Goal: Transaction & Acquisition: Subscribe to service/newsletter

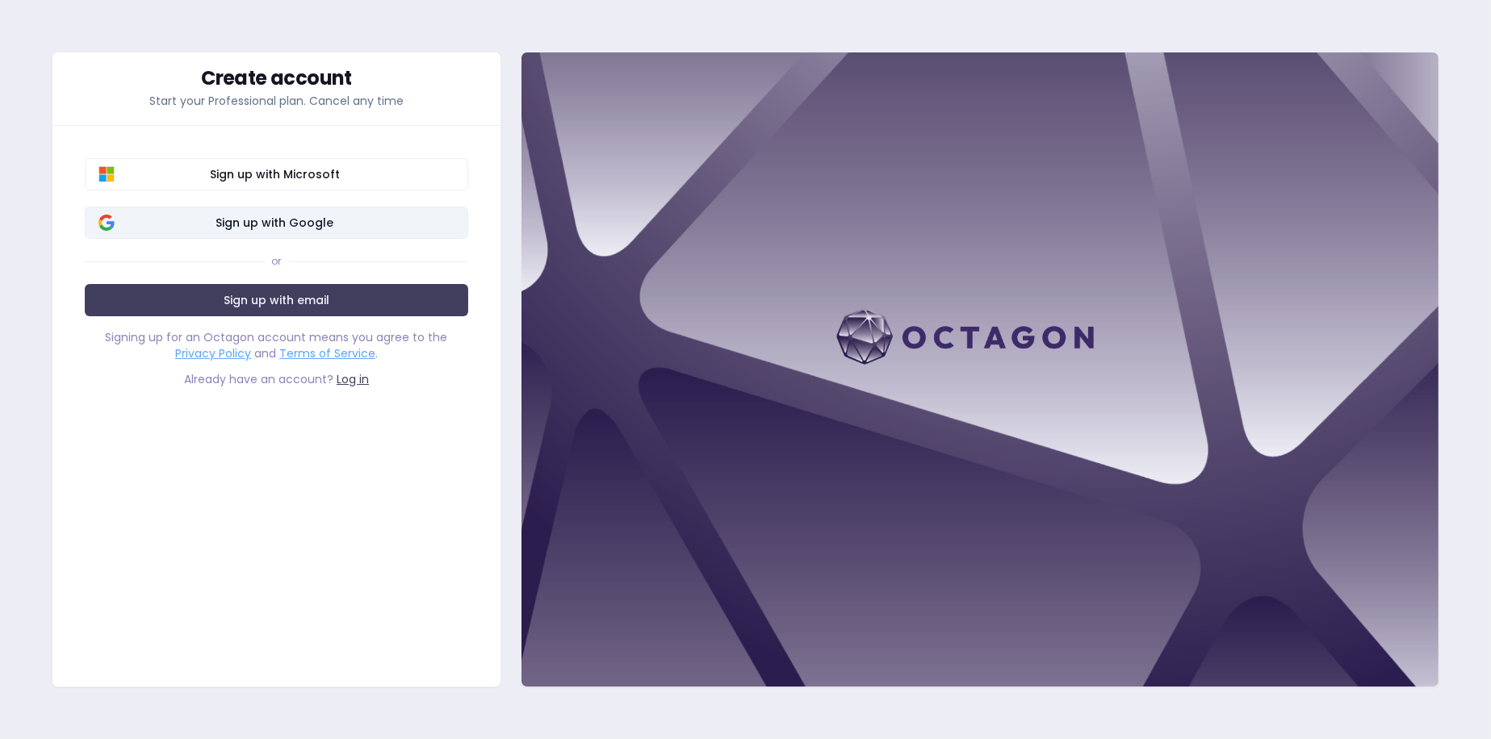
click at [377, 225] on span "Sign up with Google" at bounding box center [274, 223] width 359 height 16
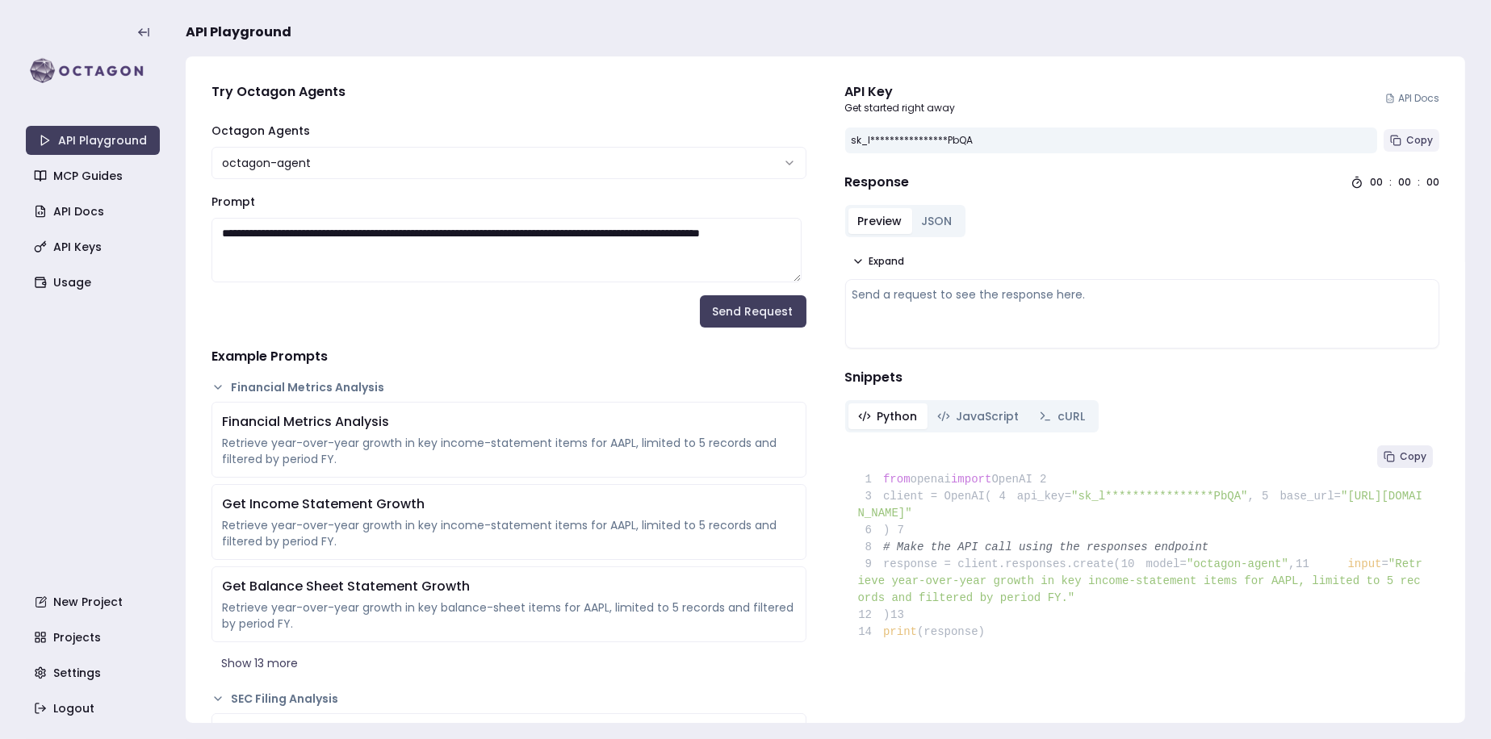
click at [1390, 137] on icon at bounding box center [1395, 140] width 11 height 11
